Goal: Information Seeking & Learning: Compare options

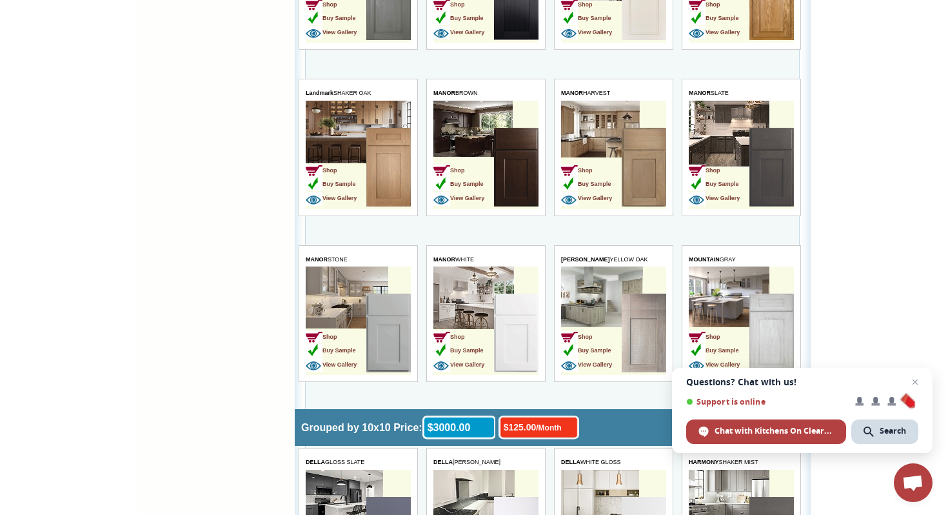
scroll to position [1372, 0]
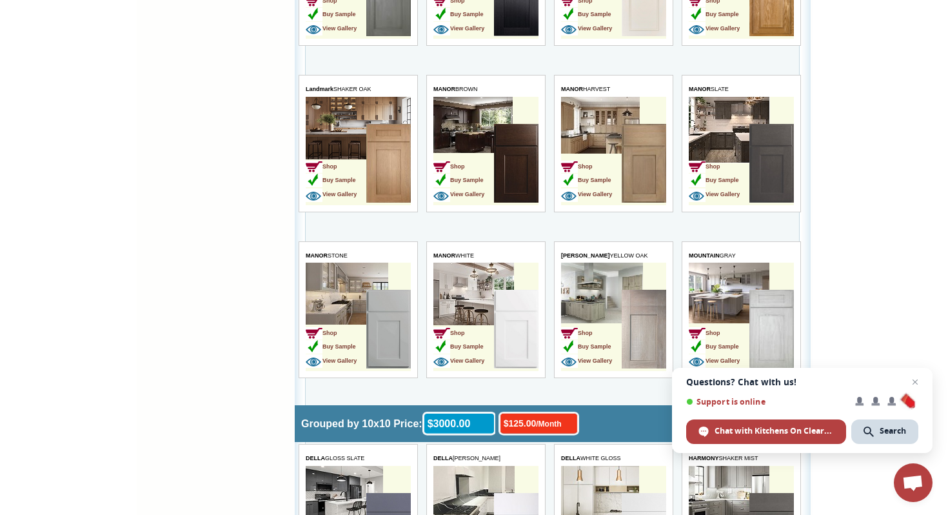
click at [386, 178] on img at bounding box center [388, 163] width 45 height 79
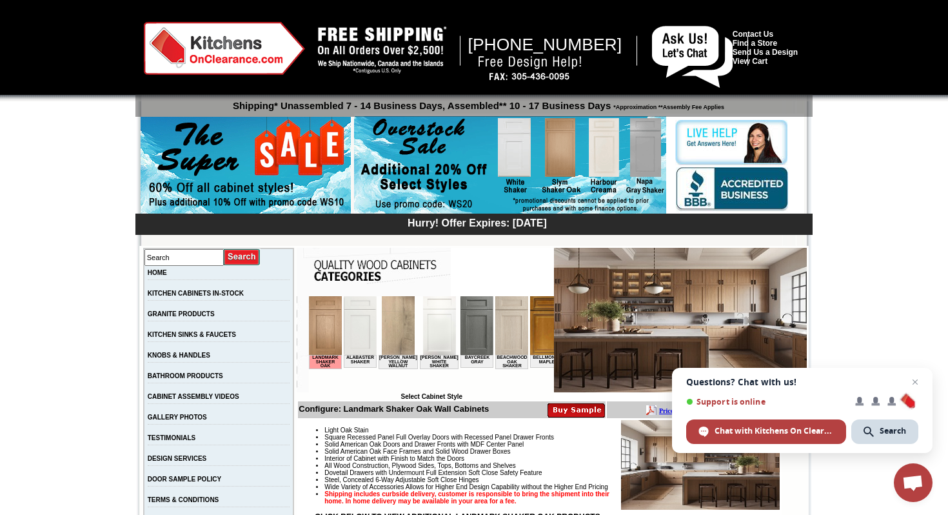
click at [323, 330] on img at bounding box center [325, 325] width 33 height 59
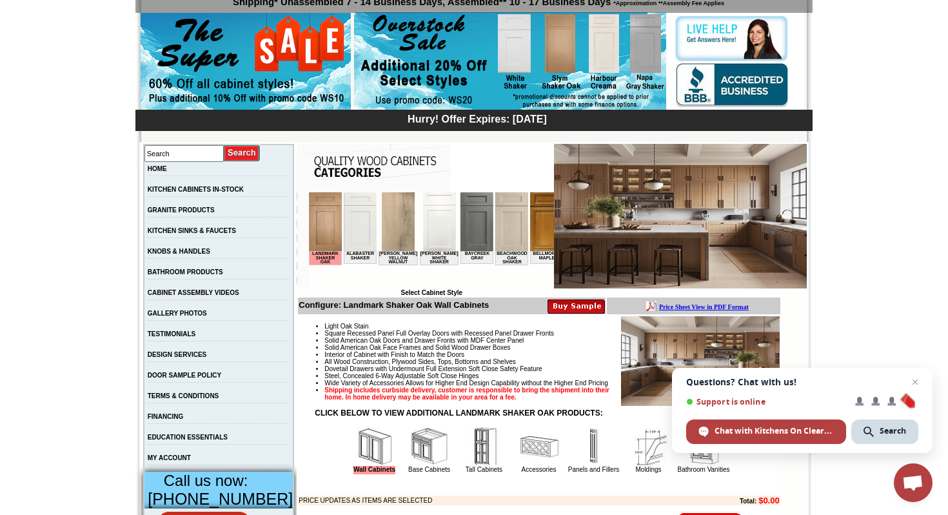
scroll to position [95, 0]
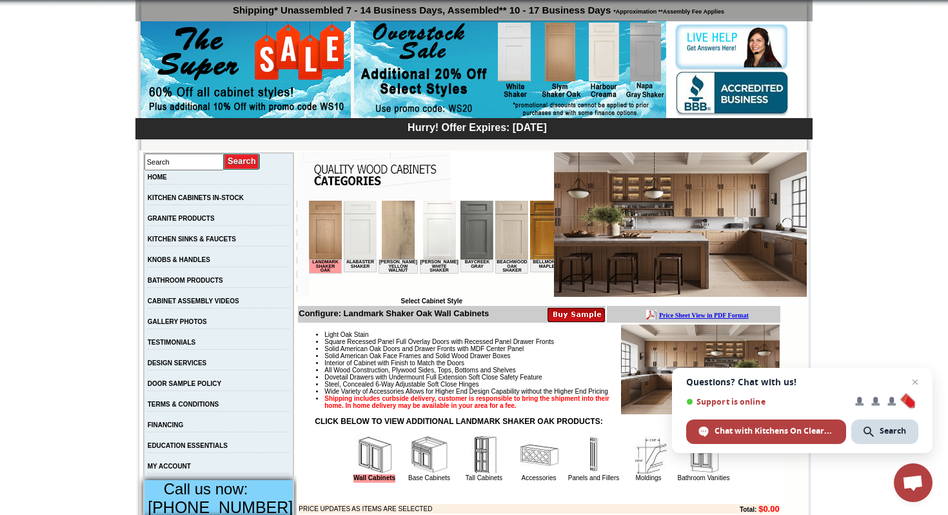
click at [606, 253] on img at bounding box center [680, 224] width 253 height 145
click at [608, 253] on img at bounding box center [680, 224] width 253 height 145
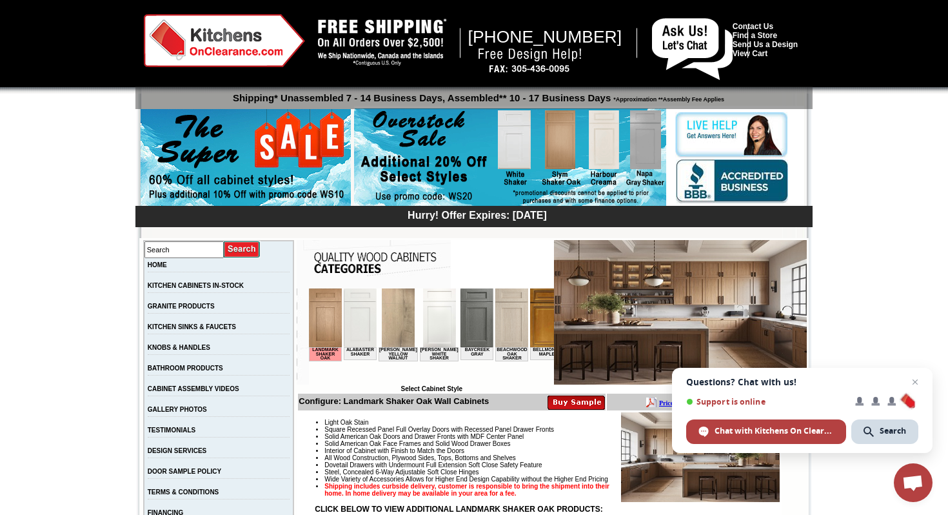
scroll to position [0, 0]
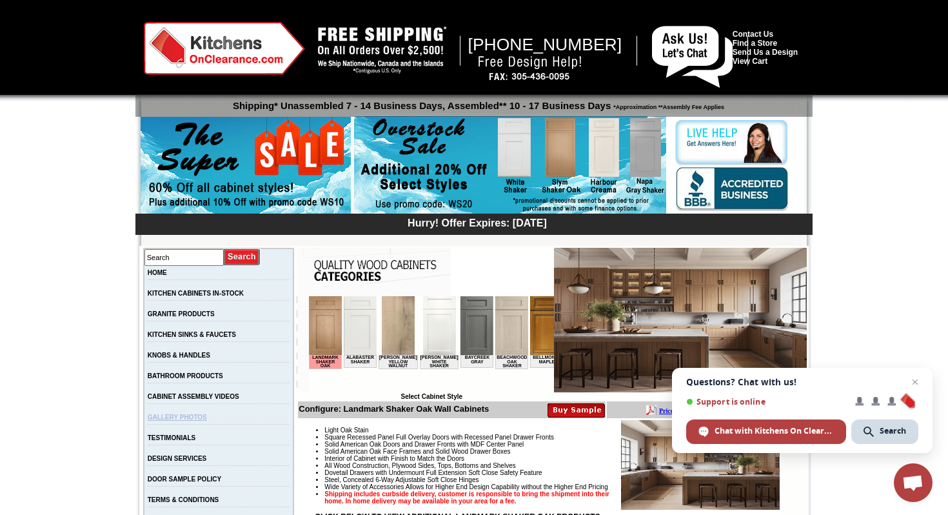
click at [201, 421] on link "GALLERY PHOTOS" at bounding box center [177, 417] width 59 height 7
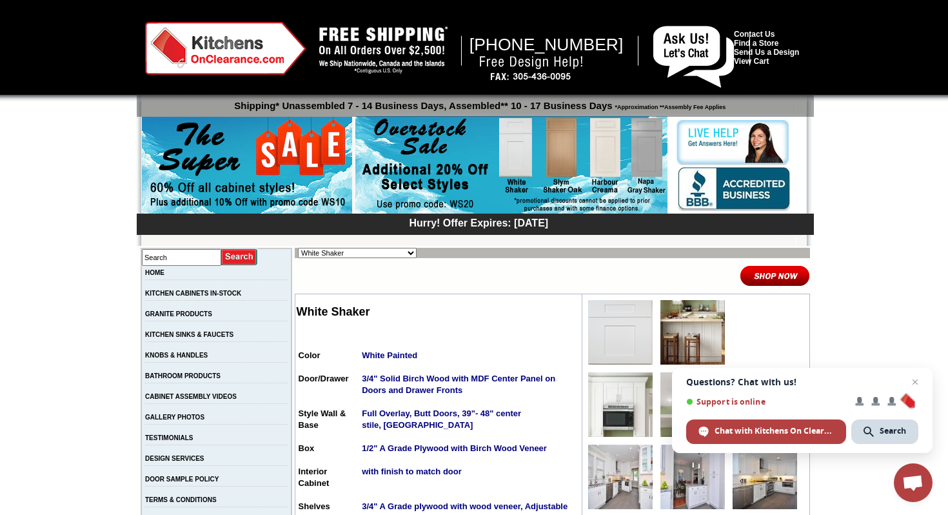
click at [391, 254] on select "Alabaster Shaker [PERSON_NAME] Yellow Walnut [PERSON_NAME] Shaker Baycreek Gray…" at bounding box center [357, 253] width 119 height 10
select select "/gallery.php?RollID=Beachwood_Oak_Shaker"
click at [298, 248] on select "Alabaster Shaker [PERSON_NAME] Yellow Walnut [PERSON_NAME] Shaker Baycreek Gray…" at bounding box center [357, 253] width 119 height 10
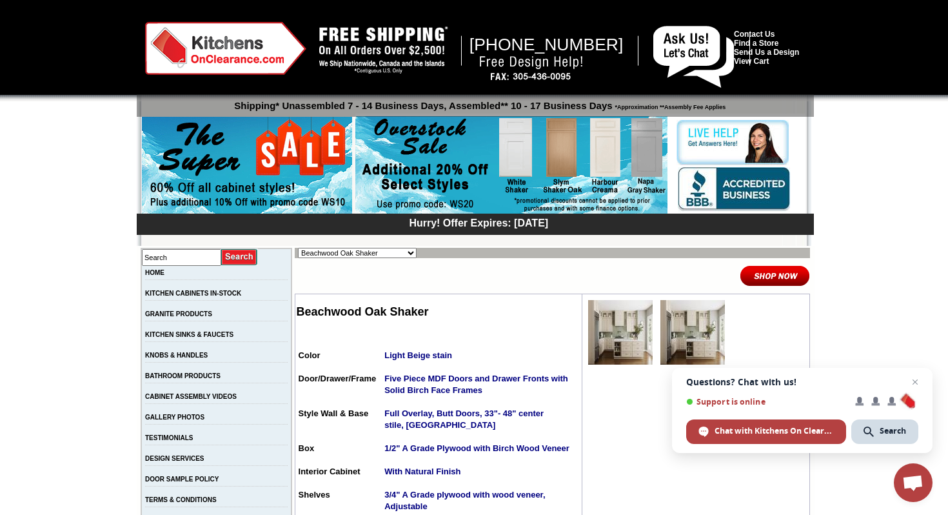
click at [390, 257] on select "Alabaster Shaker [PERSON_NAME] Yellow Walnut [PERSON_NAME] Shaker Baycreek Gray…" at bounding box center [357, 253] width 119 height 10
select select "/gallery.php?RollID=Brentwood_Shaker"
click at [298, 248] on select "Alabaster Shaker [PERSON_NAME] Yellow Walnut [PERSON_NAME] Shaker Baycreek Gray…" at bounding box center [357, 253] width 119 height 10
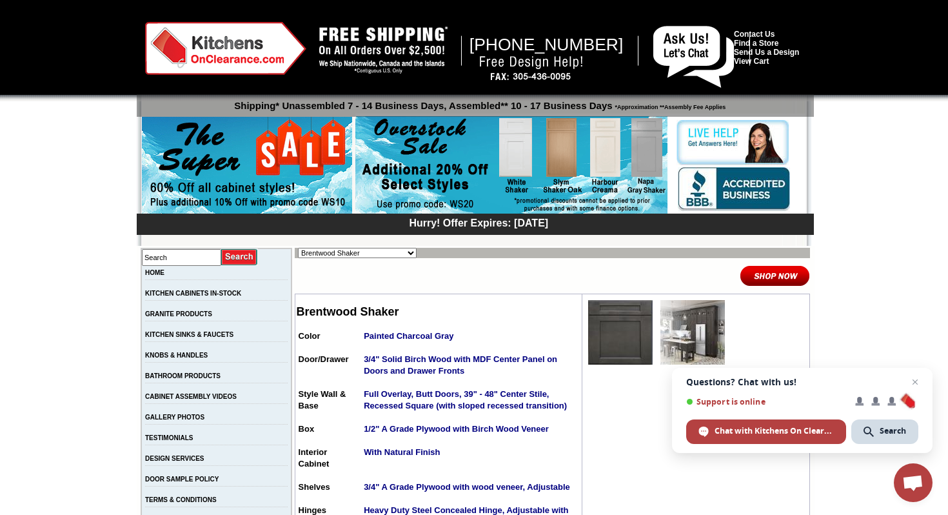
click at [389, 255] on select "Alabaster Shaker [PERSON_NAME] Yellow Walnut [PERSON_NAME] Shaker Baycreek Gray…" at bounding box center [357, 253] width 119 height 10
select select "/gallery.php?RollID=Hanover_Stone"
click at [298, 248] on select "Alabaster Shaker [PERSON_NAME] Yellow Walnut [PERSON_NAME] Shaker Baycreek Gray…" at bounding box center [357, 253] width 119 height 10
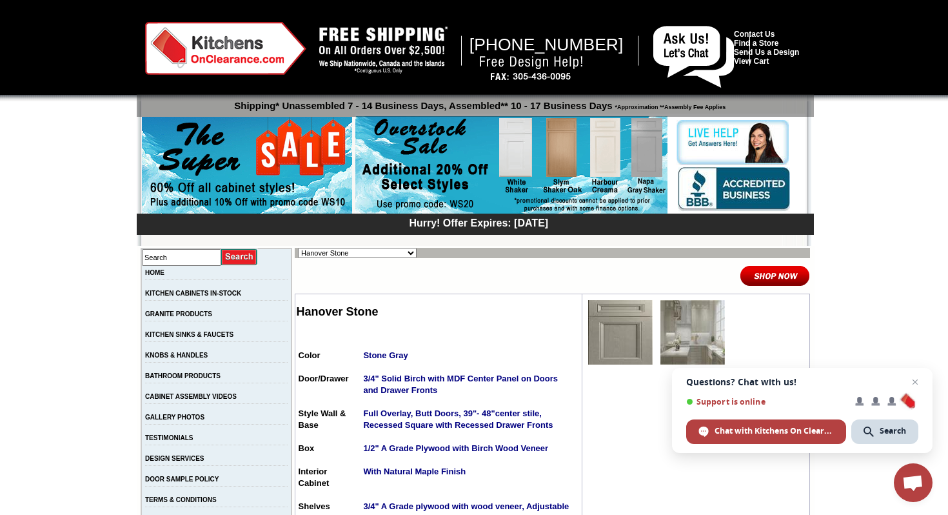
click at [387, 254] on select "Alabaster Shaker [PERSON_NAME] Yellow Walnut [PERSON_NAME] Shaker Baycreek Gray…" at bounding box center [357, 253] width 119 height 10
select select "/gallery.php?RollID=Harbour_Creama"
click at [298, 248] on select "Alabaster Shaker [PERSON_NAME] Yellow Walnut [PERSON_NAME] Shaker Baycreek Gray…" at bounding box center [357, 253] width 119 height 10
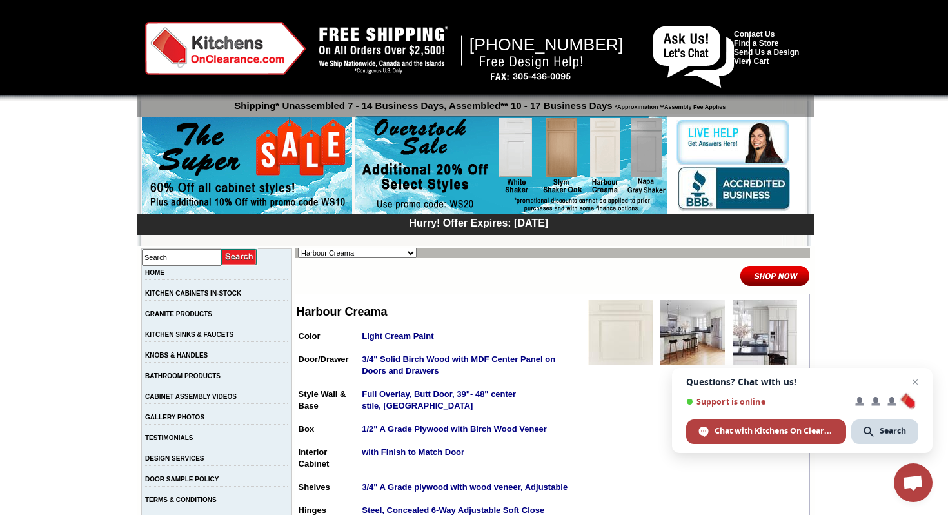
click at [390, 252] on select "Alabaster Shaker Altmann Yellow Walnut Ashton White Shaker Baycreek Gray Beachw…" at bounding box center [357, 253] width 119 height 10
select select "/gallery.php?RollID=Honey_Oak"
click at [298, 248] on select "Alabaster Shaker [PERSON_NAME] Yellow Walnut [PERSON_NAME] Shaker Baycreek Gray…" at bounding box center [357, 253] width 119 height 10
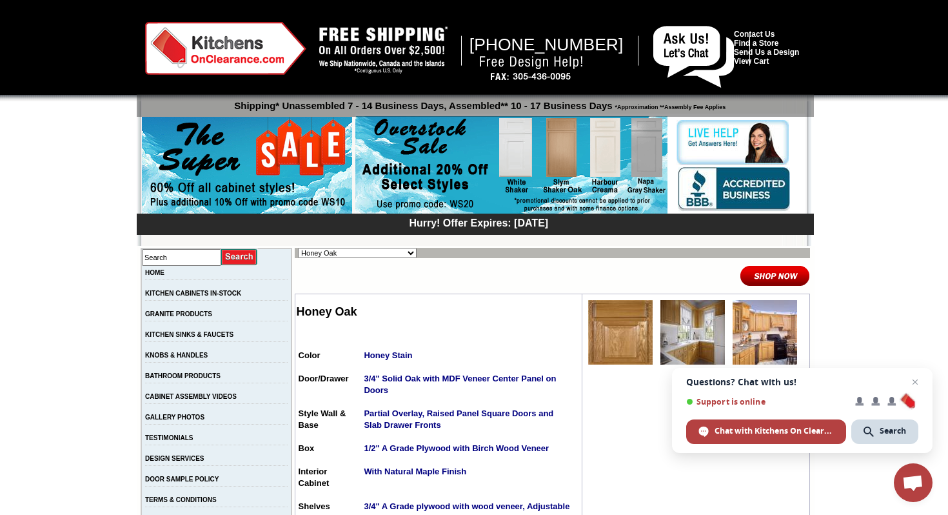
click at [391, 256] on select "Alabaster Shaker [PERSON_NAME] Yellow Walnut [PERSON_NAME] Shaker Baycreek Gray…" at bounding box center [357, 253] width 119 height 10
select select "/gallery.php?RollID=Kentwood_Natural_Shaker"
click at [298, 248] on select "Alabaster Shaker [PERSON_NAME] Yellow Walnut [PERSON_NAME] Shaker Baycreek Gray…" at bounding box center [357, 253] width 119 height 10
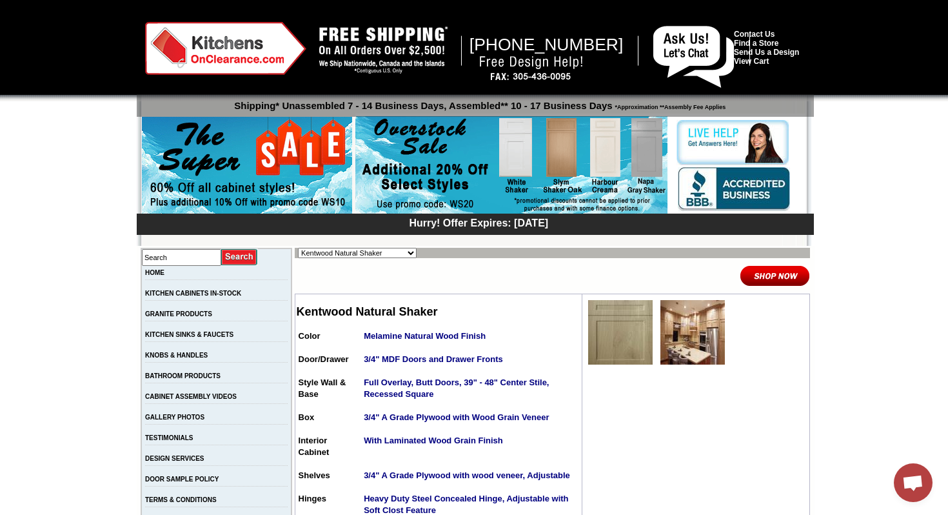
click at [392, 254] on select "Alabaster Shaker [PERSON_NAME] Yellow Walnut [PERSON_NAME] Shaker Baycreek Gray…" at bounding box center [357, 253] width 119 height 10
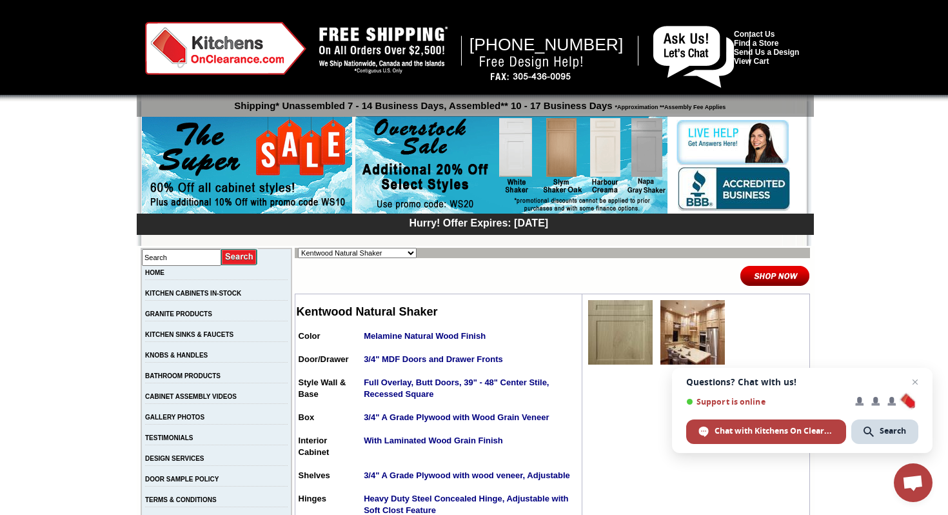
select select "/gallery.php?RollID=Landmark_Shaker_Oak"
click at [298, 248] on select "Alabaster Shaker [PERSON_NAME] Yellow Walnut [PERSON_NAME] Shaker Baycreek Gray…" at bounding box center [357, 253] width 119 height 10
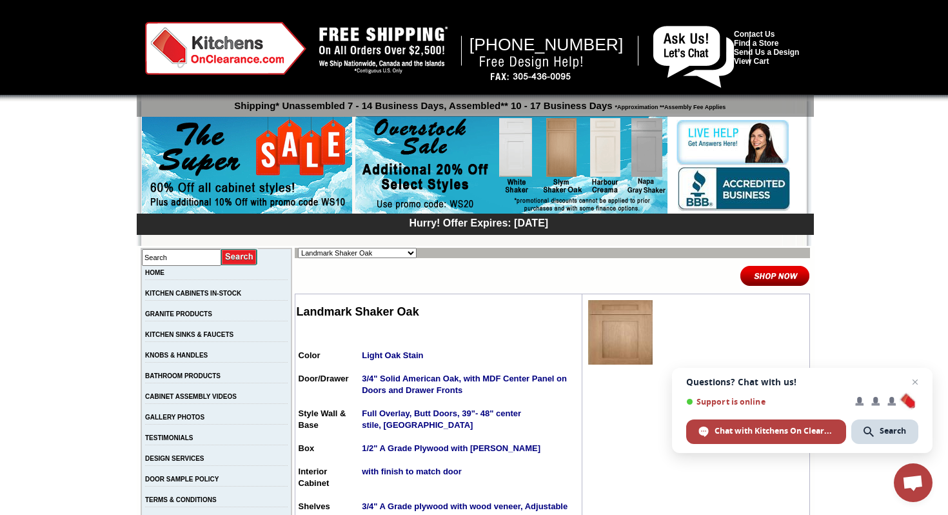
click at [390, 255] on select "Alabaster Shaker [PERSON_NAME] Yellow Walnut [PERSON_NAME] Shaker Baycreek Gray…" at bounding box center [357, 253] width 119 height 10
select select "/gallery.php?RollID=Slym_Shaker_Oak"
click at [298, 248] on select "Alabaster Shaker [PERSON_NAME] Yellow Walnut [PERSON_NAME] Shaker Baycreek Gray…" at bounding box center [357, 253] width 119 height 10
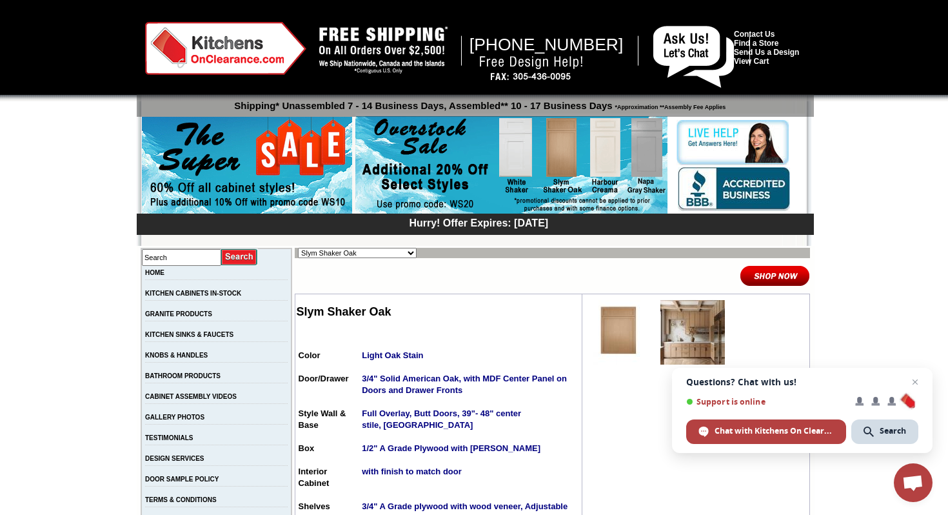
click at [674, 332] on img at bounding box center [693, 332] width 65 height 65
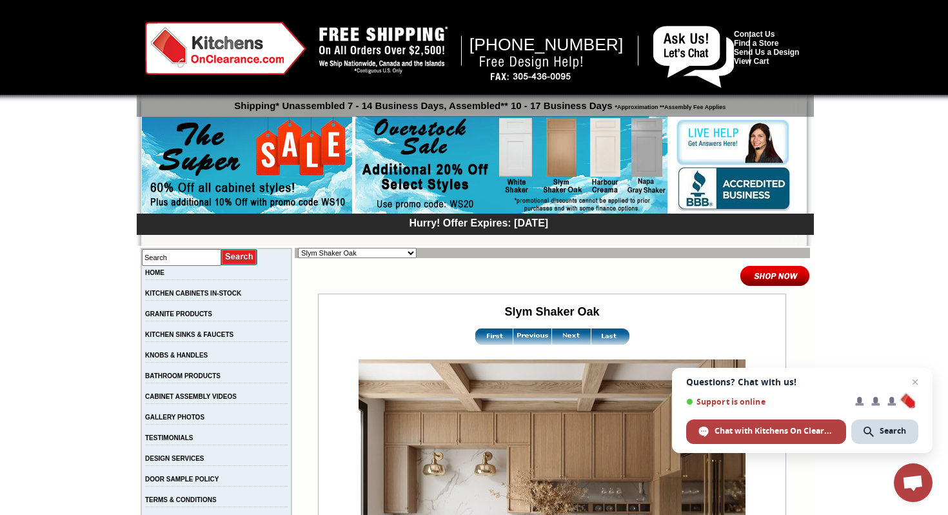
click at [392, 255] on select "Alabaster Shaker [PERSON_NAME] Yellow Walnut [PERSON_NAME] Shaker Baycreek Gray…" at bounding box center [357, 253] width 119 height 10
select select "/gallery.php?RollID=Slym_Shaker_Sand"
click at [298, 248] on select "Alabaster Shaker [PERSON_NAME] Yellow Walnut [PERSON_NAME] Shaker Baycreek Gray…" at bounding box center [357, 253] width 119 height 10
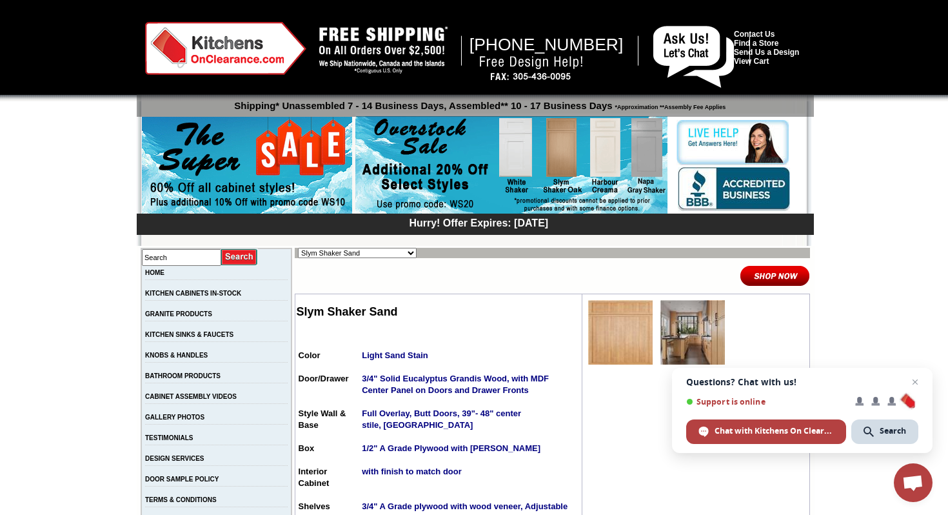
click at [391, 254] on select "Alabaster Shaker [PERSON_NAME] Yellow Walnut [PERSON_NAME] Shaker Baycreek Gray…" at bounding box center [357, 253] width 119 height 10
select select "/gallery.php?RollID=Taupe_Linen_Shaker"
click at [298, 248] on select "Alabaster Shaker [PERSON_NAME] Yellow Walnut [PERSON_NAME] Shaker Baycreek Gray…" at bounding box center [357, 253] width 119 height 10
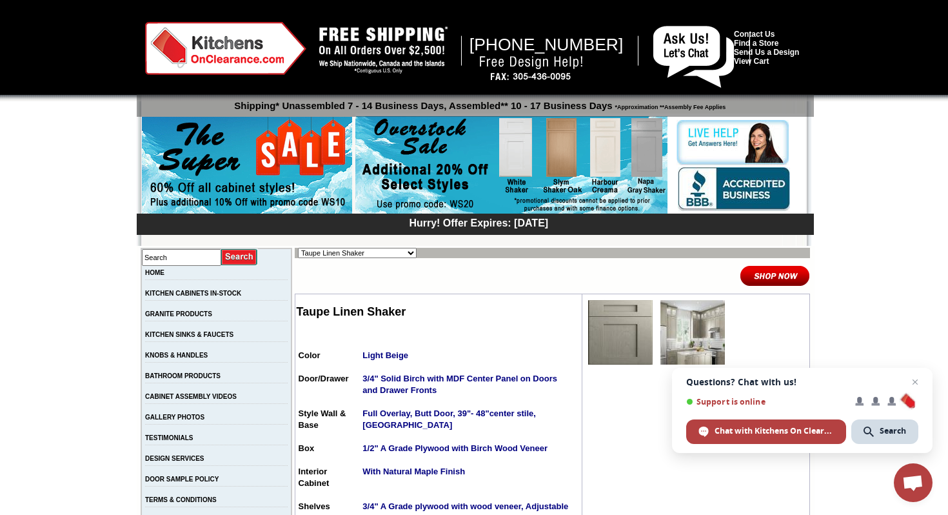
click at [392, 255] on select "Alabaster Shaker [PERSON_NAME] Yellow Walnut [PERSON_NAME] Shaker Baycreek Gray…" at bounding box center [357, 253] width 119 height 10
select select "/gallery.php?RollID=Vali_Iced_Mocha"
click at [298, 248] on select "Alabaster Shaker [PERSON_NAME] Yellow Walnut [PERSON_NAME] Shaker Baycreek Gray…" at bounding box center [357, 253] width 119 height 10
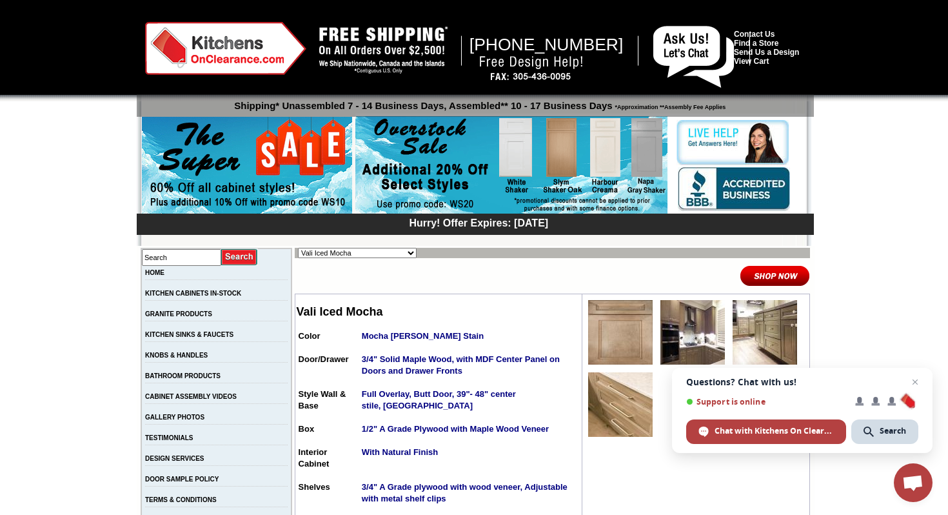
click at [391, 254] on select "Alabaster Shaker Altmann Yellow Walnut Ashton White Shaker Baycreek Gray Beachw…" at bounding box center [357, 253] width 119 height 10
select select "/gallery.php?RollID=White_Linen_Shaker"
click at [298, 248] on select "Alabaster Shaker Altmann Yellow Walnut Ashton White Shaker Baycreek Gray Beachw…" at bounding box center [357, 253] width 119 height 10
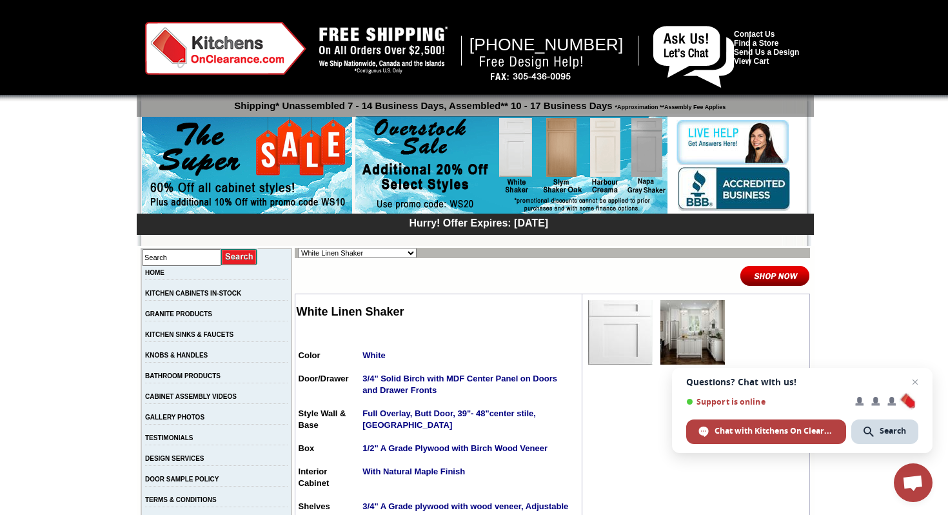
click at [388, 256] on select "Alabaster Shaker [PERSON_NAME] Yellow Walnut [PERSON_NAME] Shaker Baycreek Gray…" at bounding box center [357, 253] width 119 height 10
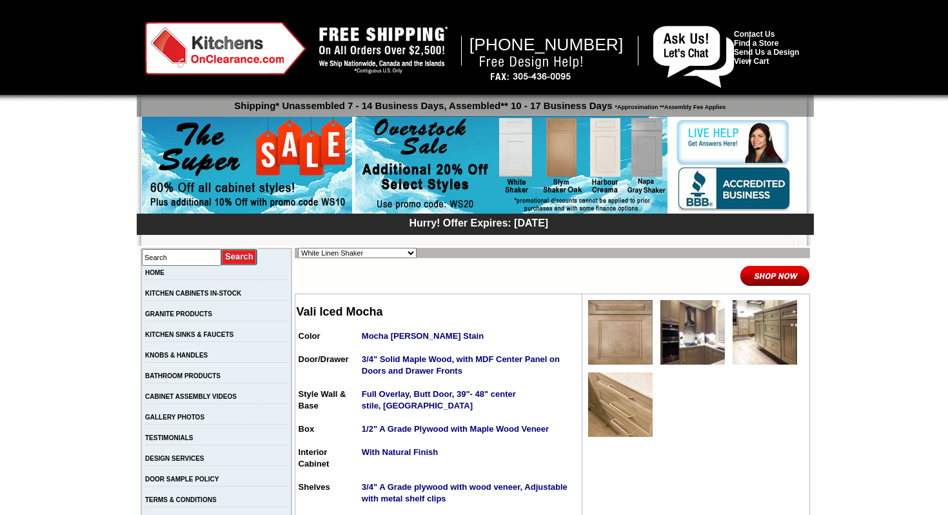
select select "/gallery.php?RollID=White_Linen_Shaker"
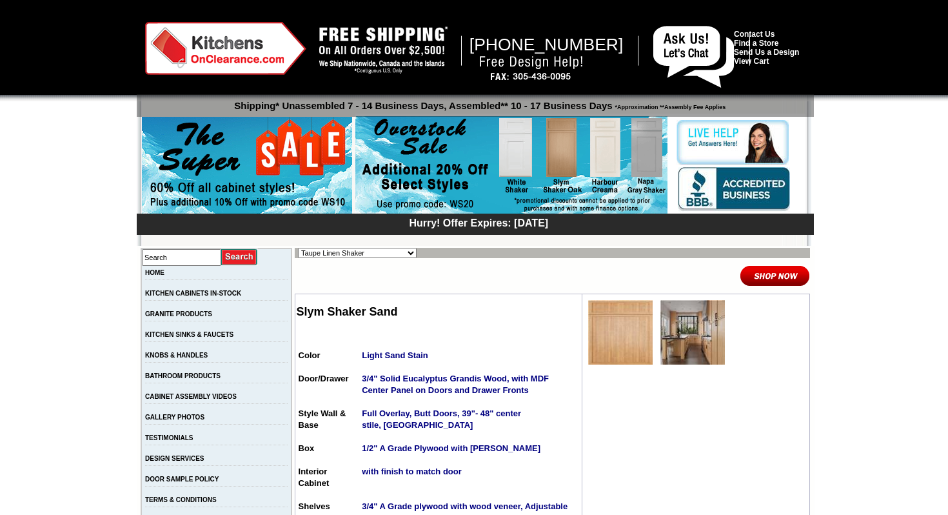
select select "/gallery.php?RollID=Taupe_Linen_Shaker"
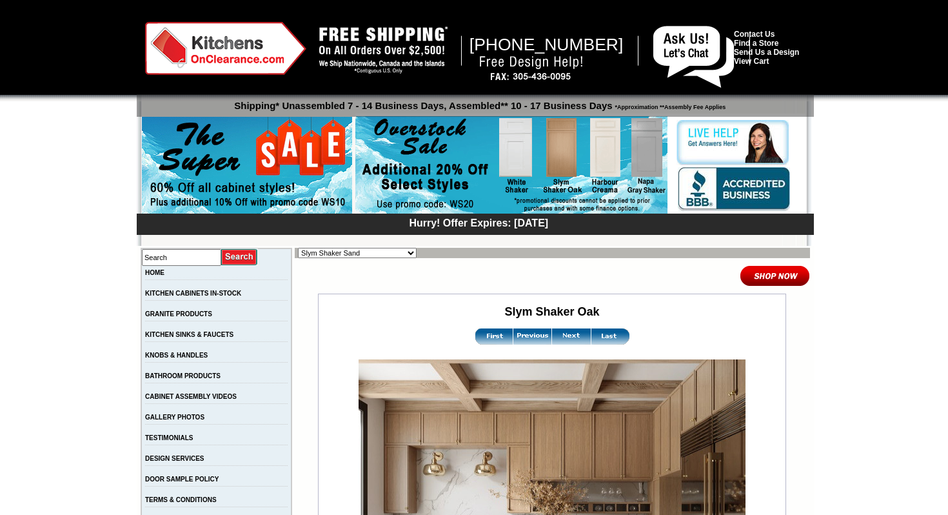
select select "/gallery.php?RollID=Slym_Shaker_Sand"
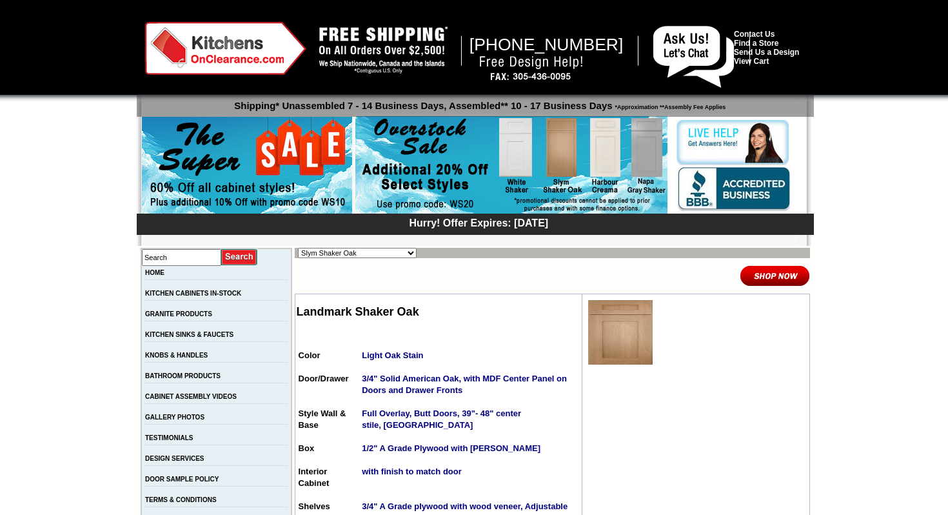
select select "/gallery.php?RollID=Slym_Shaker_Oak"
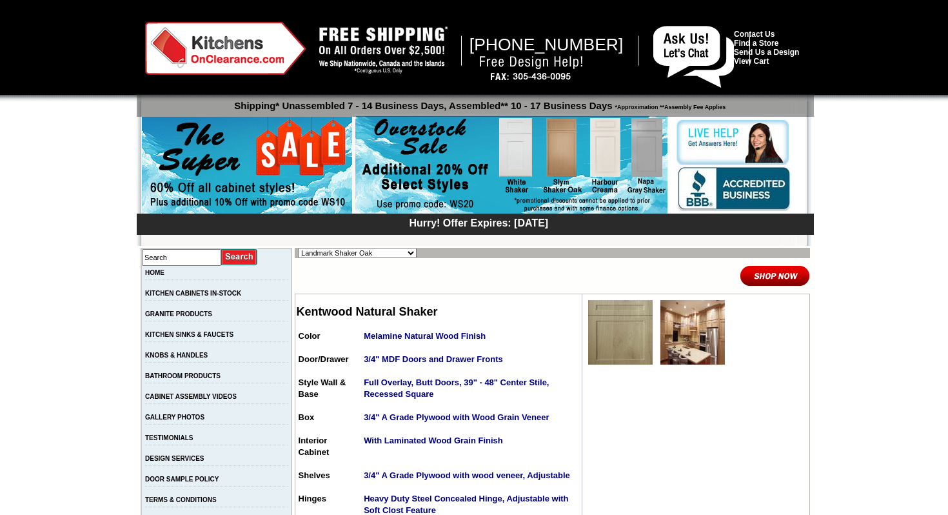
select select "/gallery.php?RollID=Landmark_Shaker_Oak"
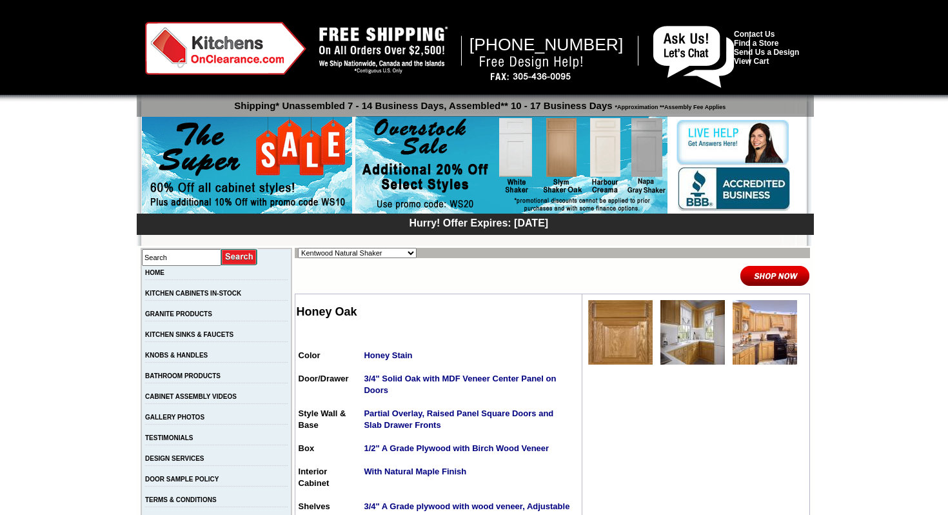
select select "/gallery.php?RollID=Kentwood_Natural_Shaker"
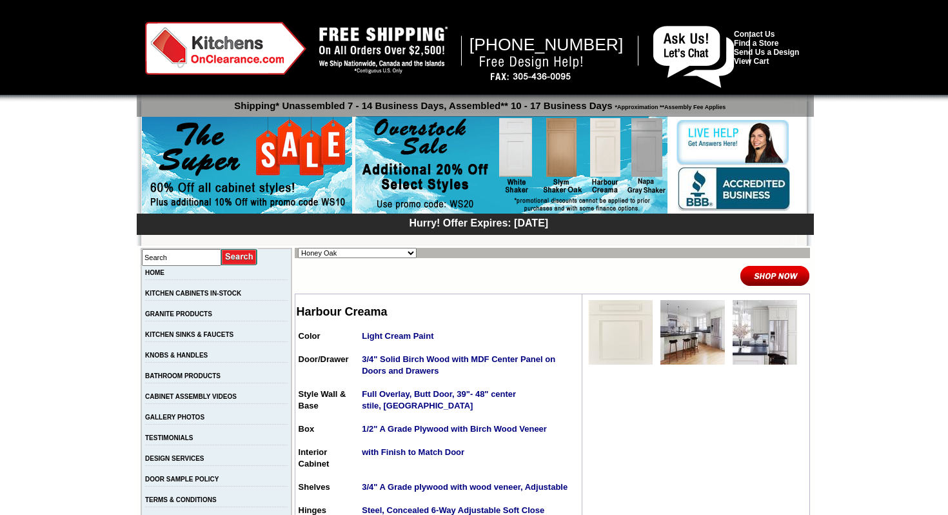
select select "/gallery.php?RollID=Honey_Oak"
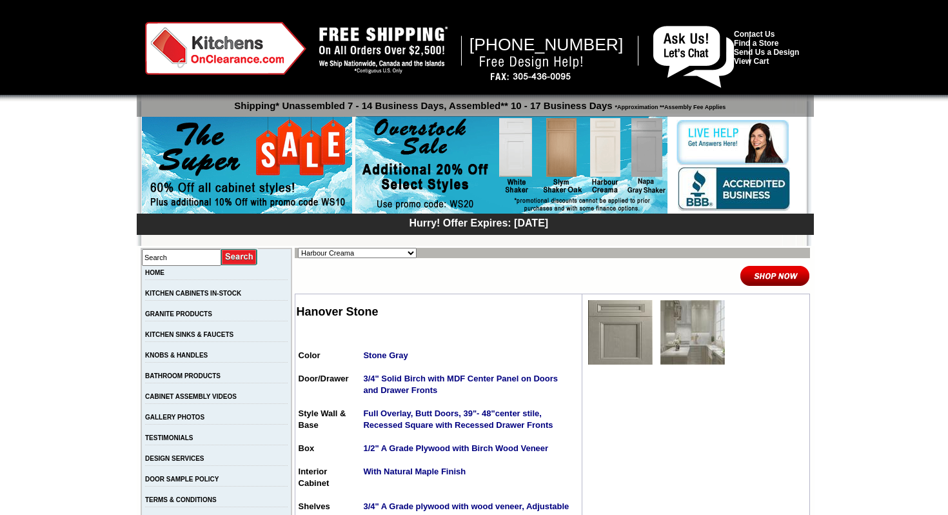
select select "/gallery.php?RollID=Harbour_Creama"
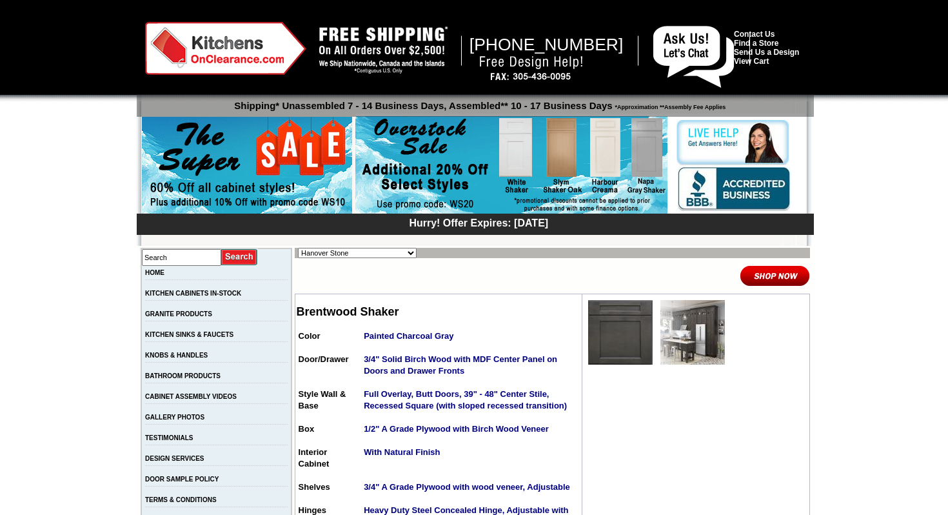
select select "/gallery.php?RollID=Hanover_Stone"
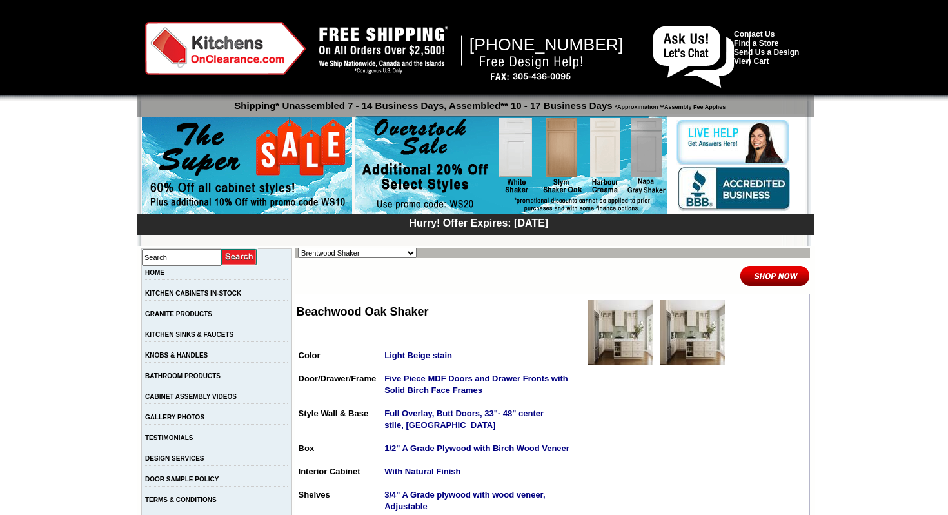
select select "/gallery.php?RollID=Brentwood_Shaker"
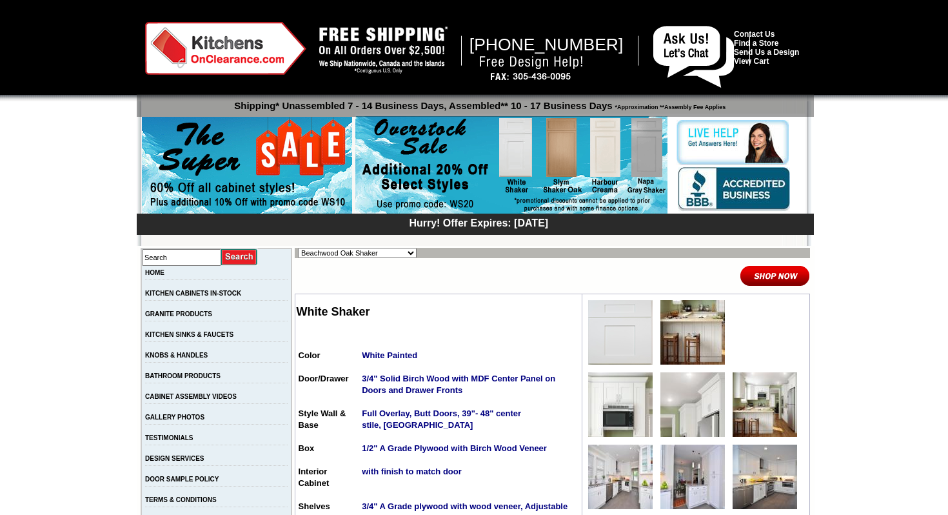
select select "/gallery.php?RollID=Beachwood_Oak_Shaker"
